Goal: Transaction & Acquisition: Purchase product/service

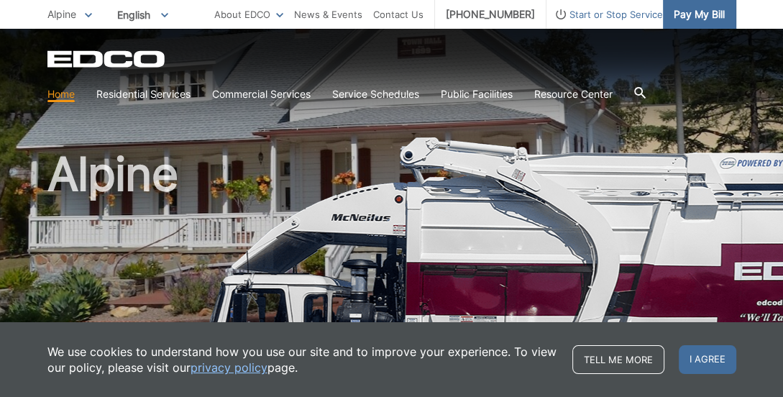
click at [693, 12] on span "Pay My Bill" at bounding box center [698, 14] width 51 height 16
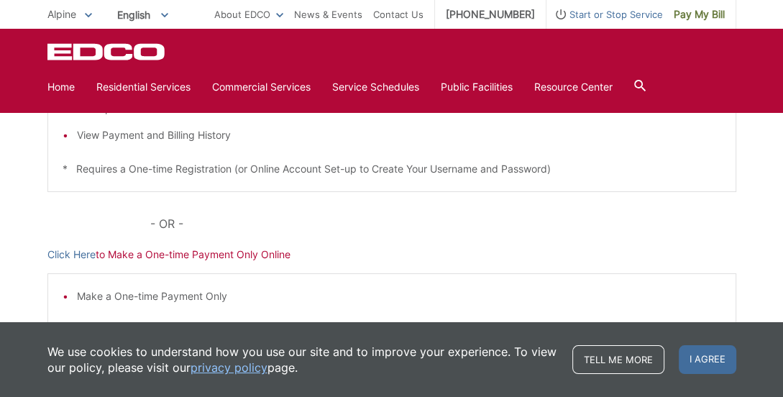
scroll to position [359, 0]
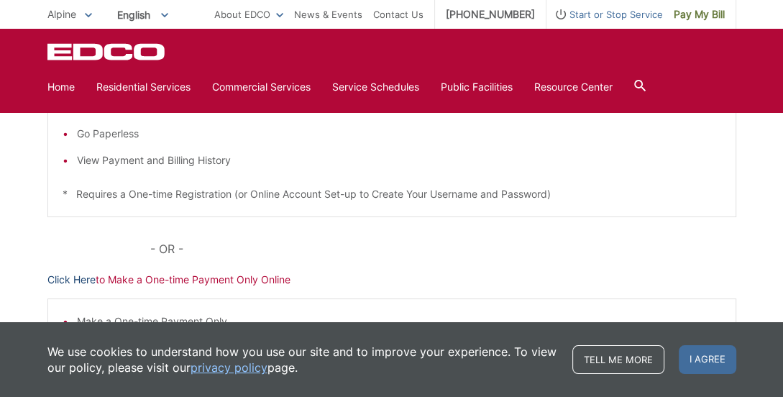
click at [81, 279] on link "Click Here" at bounding box center [71, 280] width 48 height 16
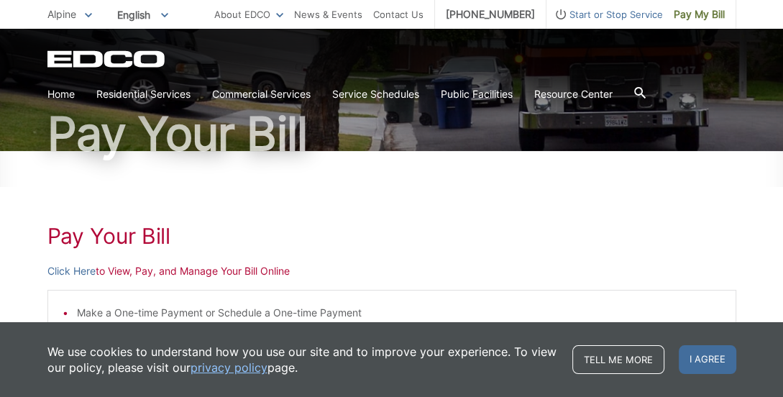
scroll to position [75, 0]
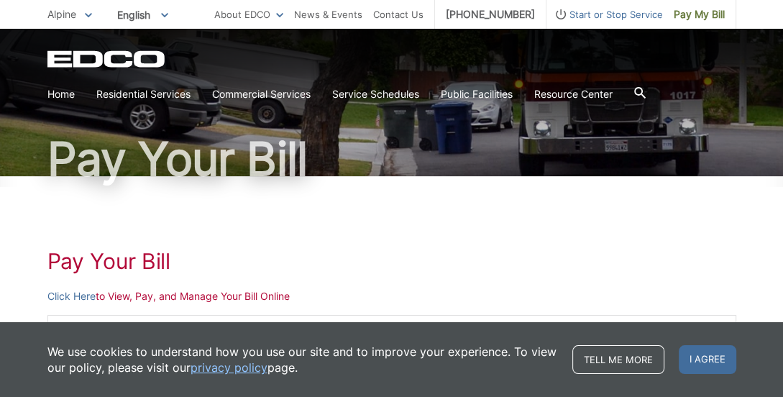
click at [69, 19] on span "Alpine" at bounding box center [61, 14] width 29 height 12
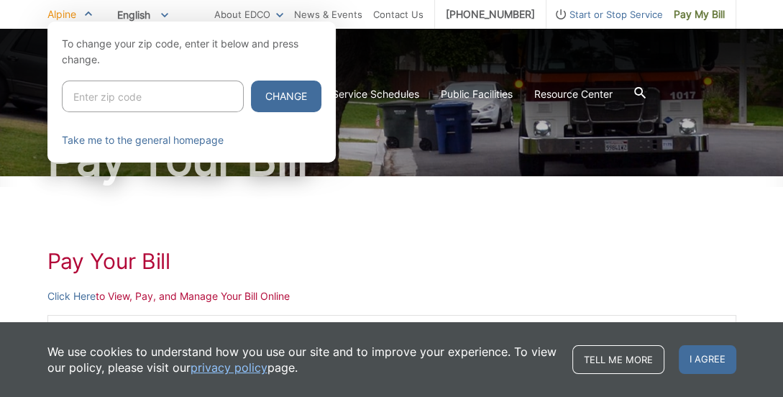
click at [69, 19] on span "Alpine" at bounding box center [61, 14] width 29 height 12
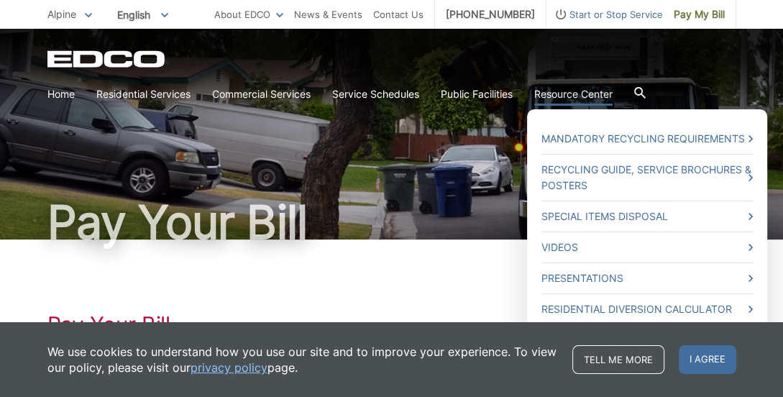
scroll to position [0, 0]
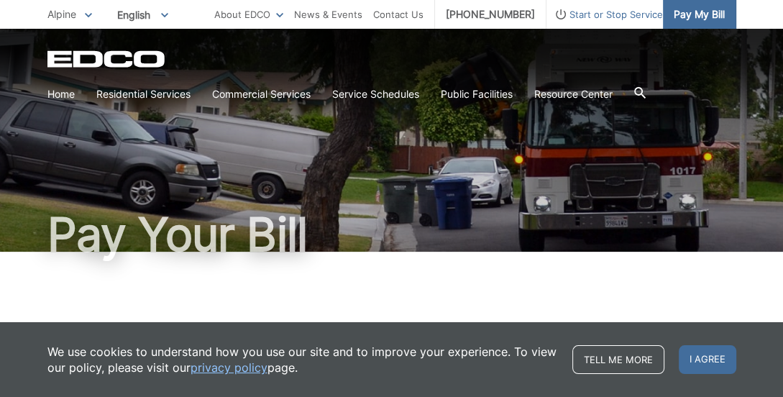
click at [716, 12] on span "Pay My Bill" at bounding box center [698, 14] width 51 height 16
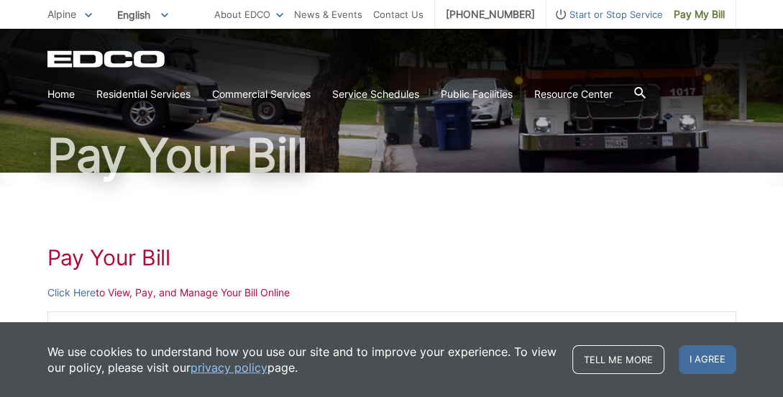
scroll to position [144, 0]
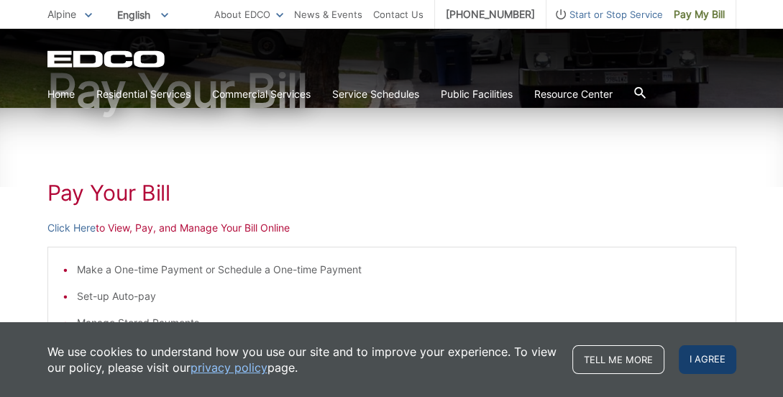
click at [713, 361] on span "I agree" at bounding box center [706, 359] width 57 height 29
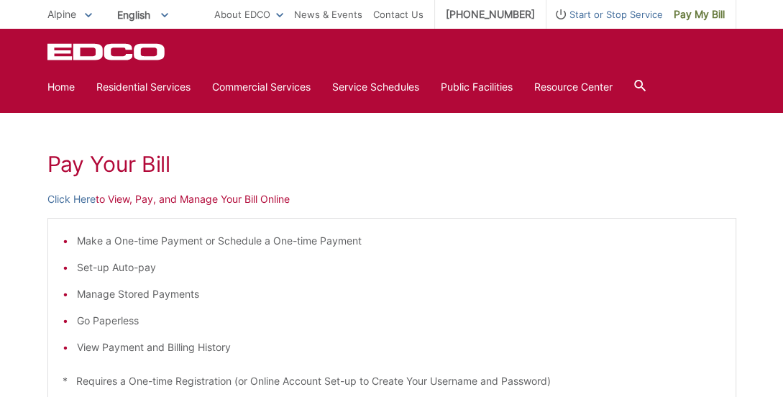
scroll to position [147, 0]
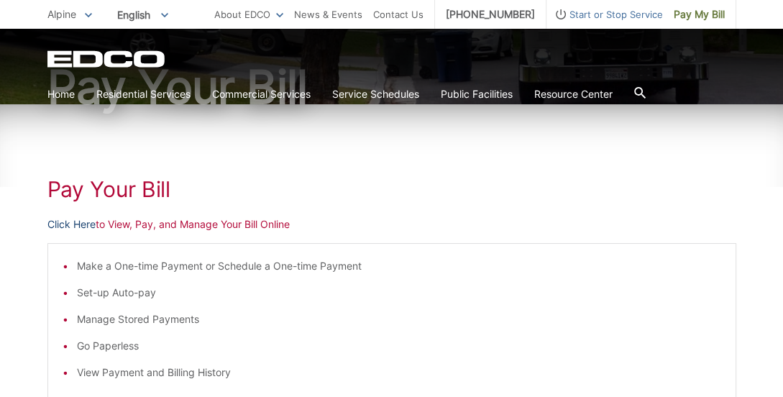
click at [71, 223] on link "Click Here" at bounding box center [71, 224] width 48 height 16
